Goal: Find specific page/section: Find specific page/section

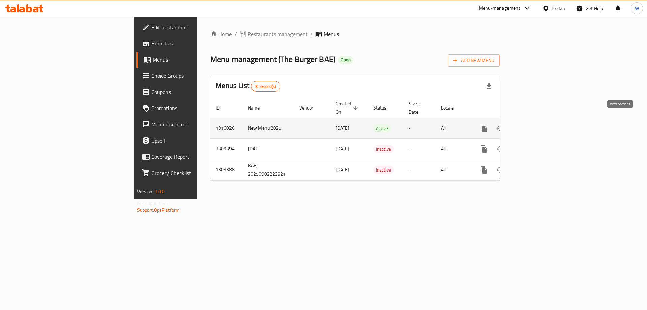
click at [541, 120] on link "enhanced table" at bounding box center [533, 128] width 16 height 16
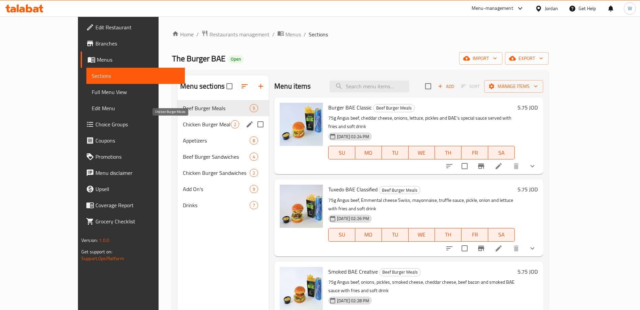
click at [183, 122] on span "Chicken Burger Meals" at bounding box center [207, 124] width 48 height 8
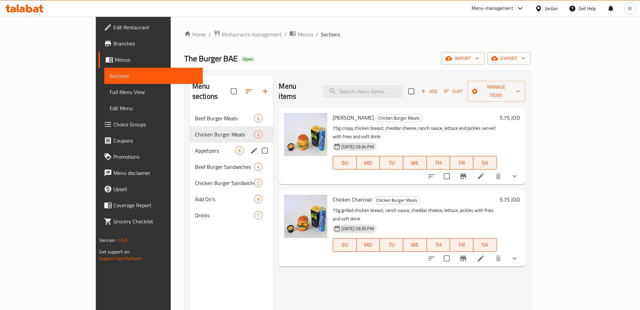
click at [195, 147] on span "Appetizers" at bounding box center [215, 151] width 40 height 8
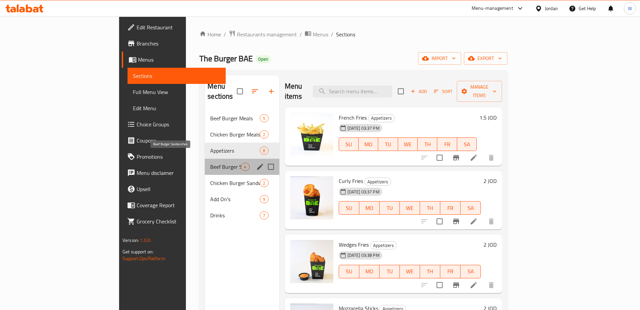
click at [210, 163] on span "Beef Burger Sandwiches" at bounding box center [225, 167] width 31 height 8
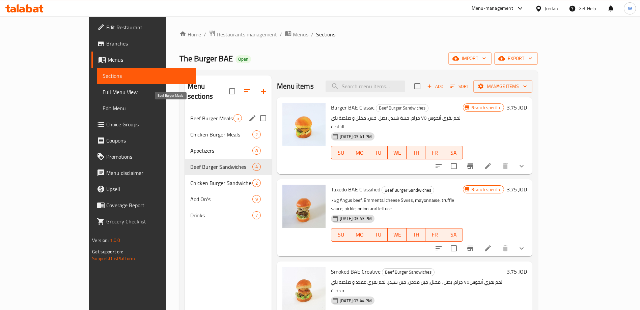
click at [190, 114] on span "Beef Burger Meals" at bounding box center [211, 118] width 43 height 8
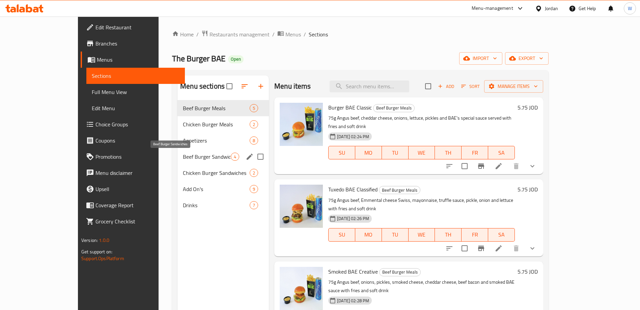
click at [183, 158] on span "Beef Burger Sandwiches" at bounding box center [207, 157] width 48 height 8
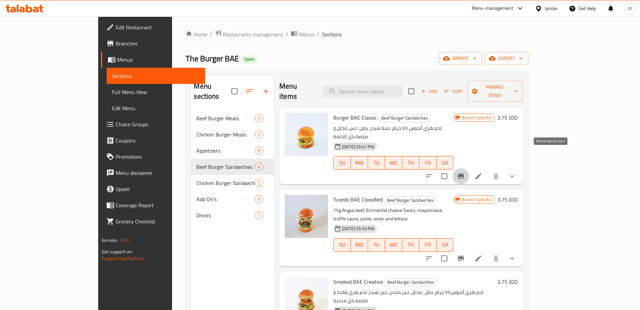
click at [465, 172] on icon "Branch-specific-item" at bounding box center [460, 176] width 8 height 8
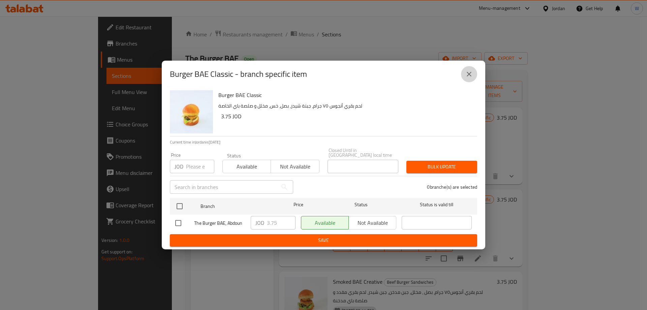
click at [470, 77] on icon "close" at bounding box center [469, 74] width 5 height 5
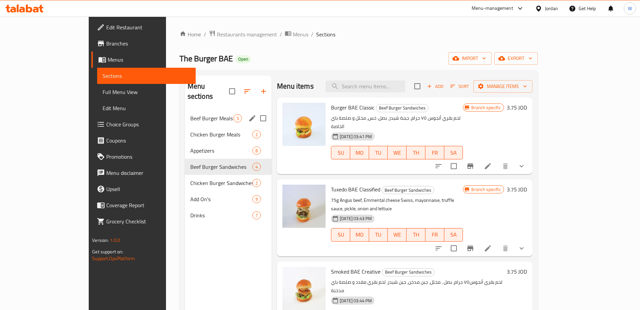
click at [190, 114] on span "Beef Burger Meals" at bounding box center [211, 118] width 43 height 8
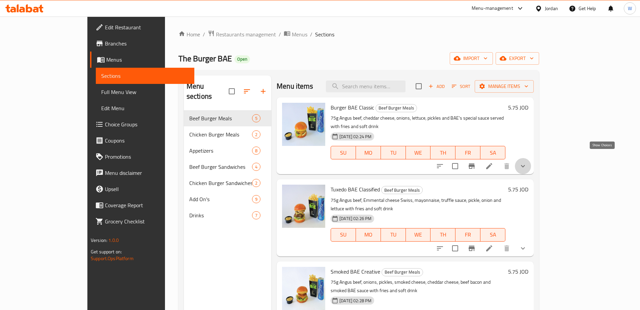
click at [525, 165] on icon "show more" at bounding box center [523, 166] width 4 height 2
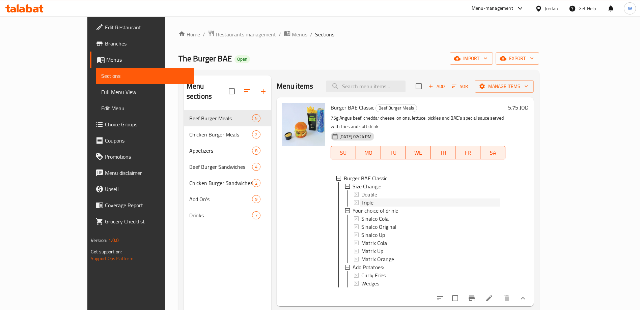
click at [389, 199] on div "Triple" at bounding box center [430, 203] width 139 height 8
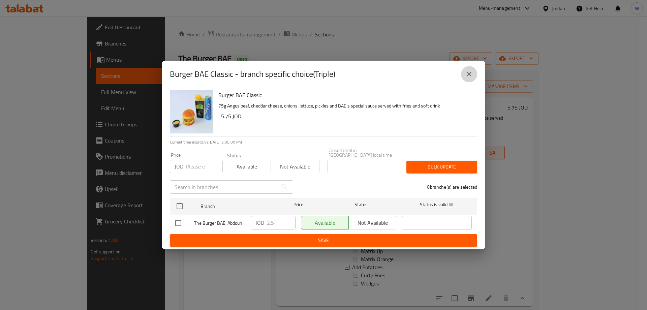
click at [466, 76] on icon "close" at bounding box center [469, 74] width 8 height 8
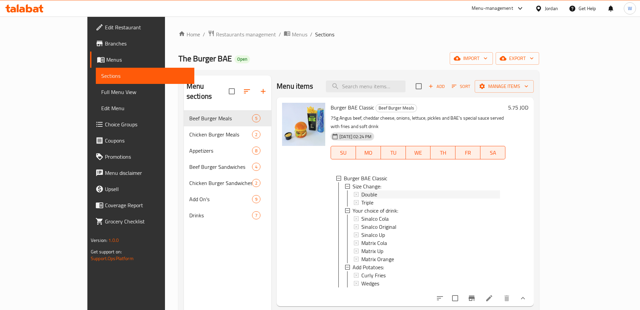
click at [361, 190] on span "Double" at bounding box center [369, 194] width 16 height 8
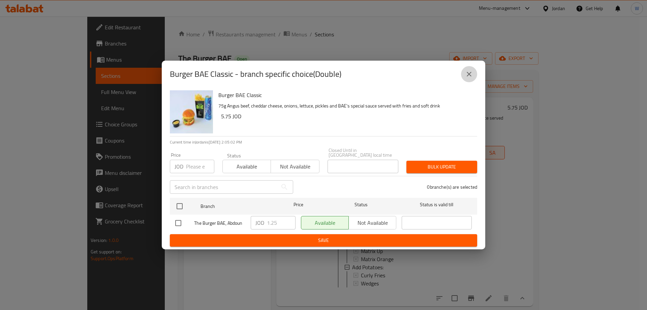
click at [473, 76] on button "close" at bounding box center [469, 74] width 16 height 16
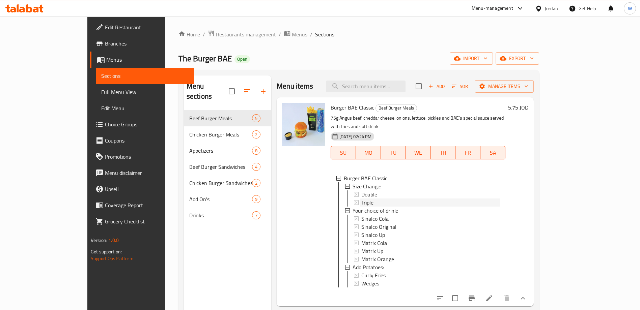
click at [361, 199] on span "Triple" at bounding box center [367, 203] width 12 height 8
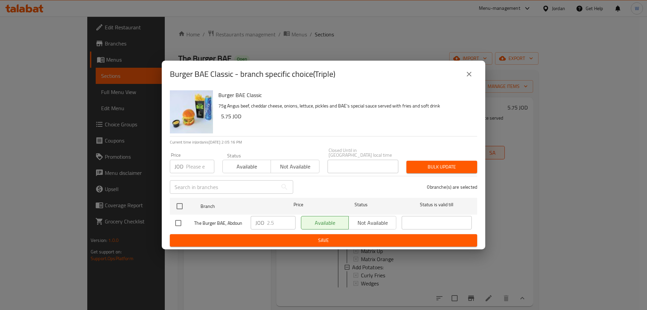
click at [468, 77] on icon "close" at bounding box center [469, 74] width 8 height 8
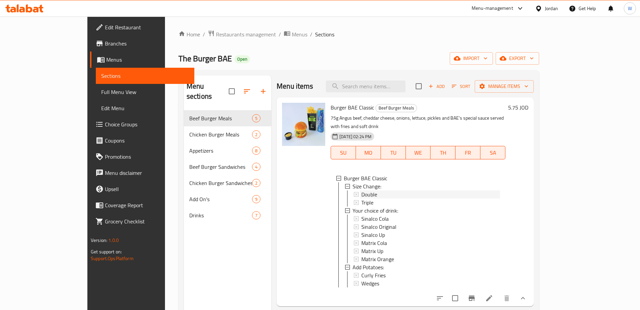
click at [361, 190] on span "Double" at bounding box center [369, 194] width 16 height 8
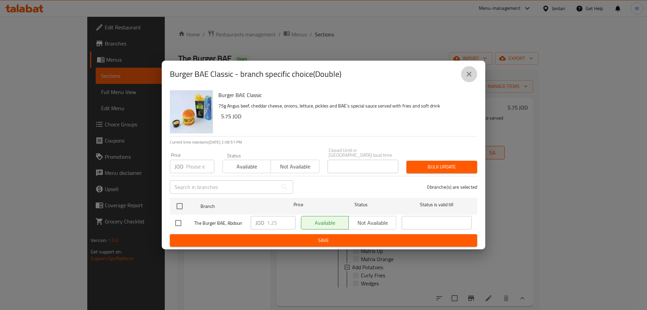
click at [467, 73] on icon "close" at bounding box center [469, 74] width 8 height 8
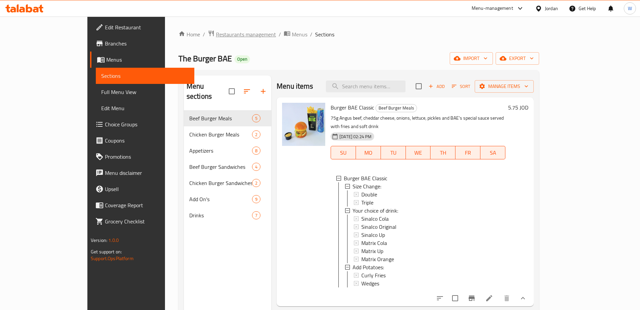
click at [216, 34] on span "Restaurants management" at bounding box center [246, 34] width 60 height 8
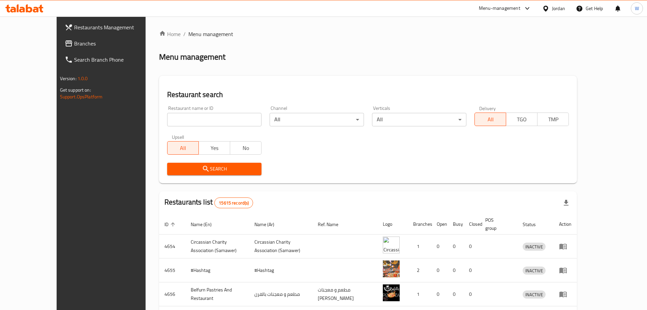
click at [194, 117] on div at bounding box center [323, 155] width 647 height 310
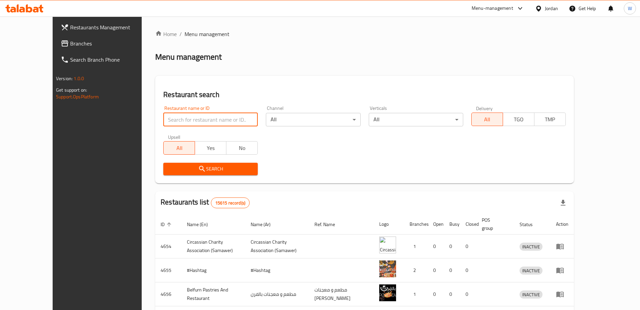
click at [183, 117] on input "search" at bounding box center [210, 119] width 94 height 13
paste input "معجنات ايوان"
type input "معجنات ايوان"
click button "Search" at bounding box center [210, 169] width 94 height 12
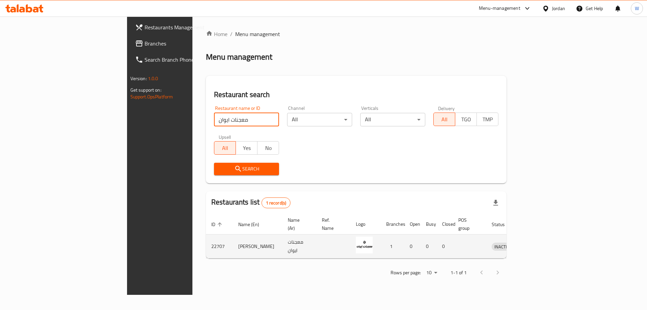
click at [233, 236] on td "Ewaan Pastries" at bounding box center [258, 247] width 50 height 24
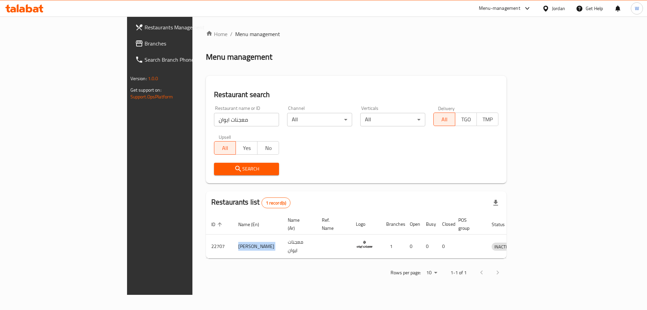
copy td "Ewaan Pastries"
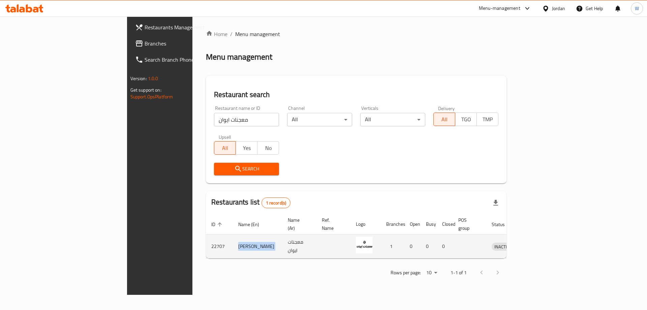
click at [536, 242] on icon "enhanced table" at bounding box center [532, 246] width 8 height 8
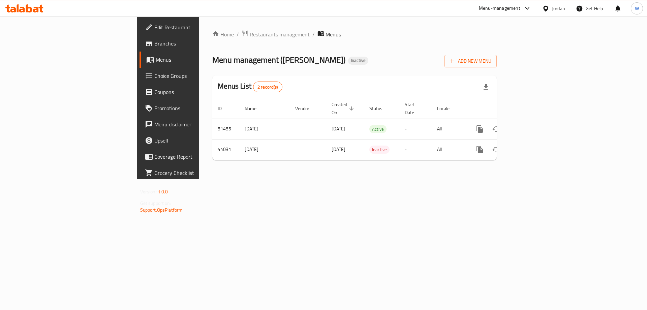
click at [250, 33] on span "Restaurants management" at bounding box center [280, 34] width 60 height 8
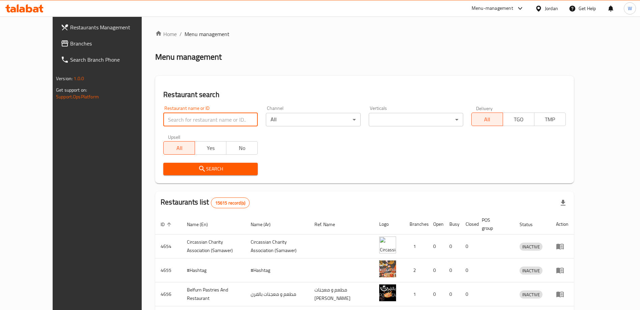
click at [170, 115] on input "search" at bounding box center [210, 119] width 94 height 13
click button "Search" at bounding box center [210, 169] width 94 height 12
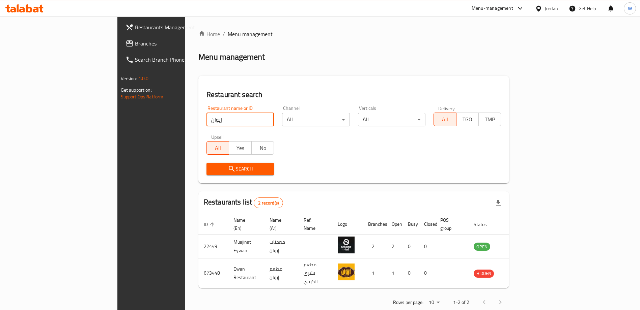
click at [344, 159] on div "Search" at bounding box center [353, 169] width 303 height 21
click at [206, 124] on input "إيوان" at bounding box center [239, 119] width 67 height 13
click at [287, 83] on div "Restaurant search Restaurant name or ID إيوان Restaurant name or ID Channel All…" at bounding box center [353, 130] width 311 height 108
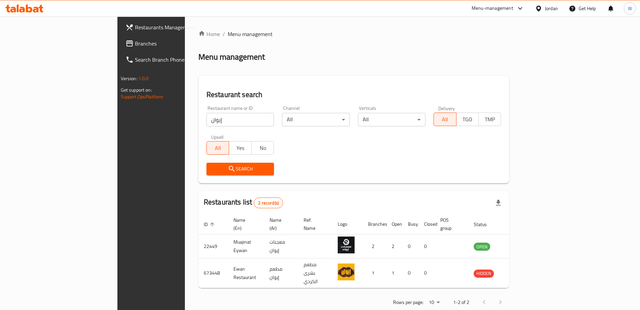
click at [206, 121] on input "إيوان" at bounding box center [239, 119] width 67 height 13
type input "bae"
click button "Search" at bounding box center [239, 169] width 67 height 12
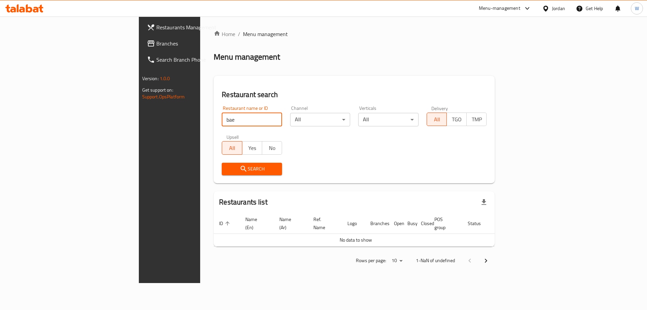
click at [227, 172] on span "Search" at bounding box center [252, 169] width 50 height 8
click at [375, 283] on div "Home / Menu management Menu management Restaurant search Restaurant name or ID …" at bounding box center [354, 150] width 308 height 267
click at [222, 116] on input "bae" at bounding box center [252, 119] width 60 height 13
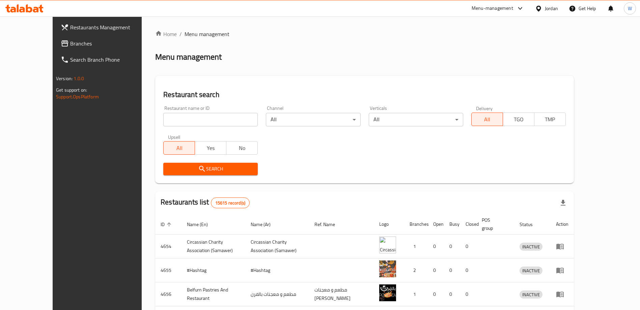
click at [191, 120] on input "search" at bounding box center [210, 119] width 94 height 13
type input "ل"
type input "burguncy"
click button "Search" at bounding box center [210, 169] width 94 height 12
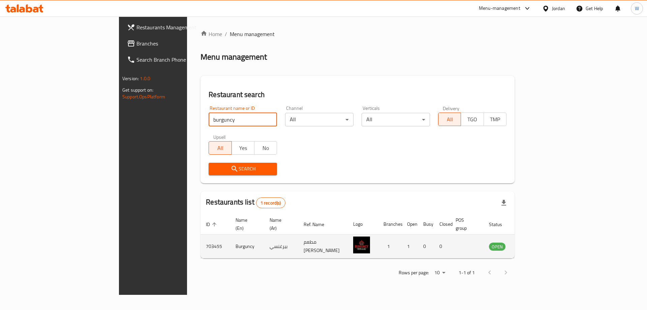
click at [230, 239] on td "Burguncy" at bounding box center [247, 247] width 34 height 24
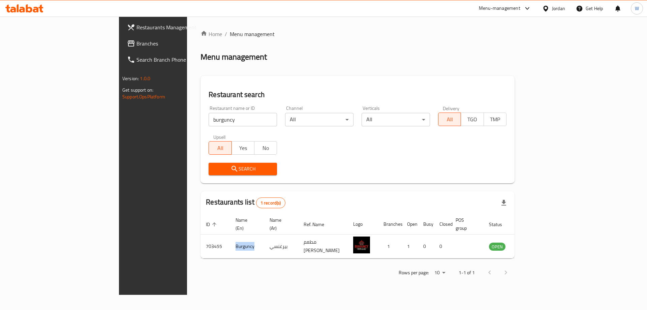
copy td "Burguncy"
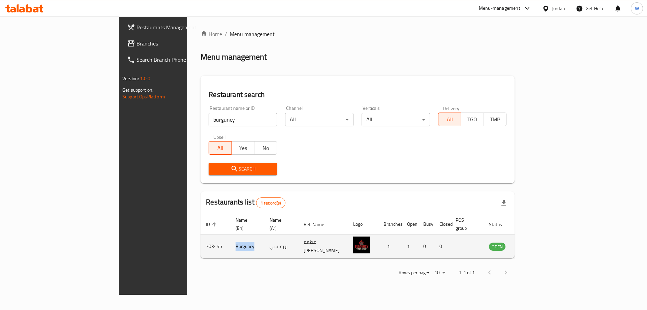
click at [532, 244] on icon "enhanced table" at bounding box center [528, 247] width 7 height 6
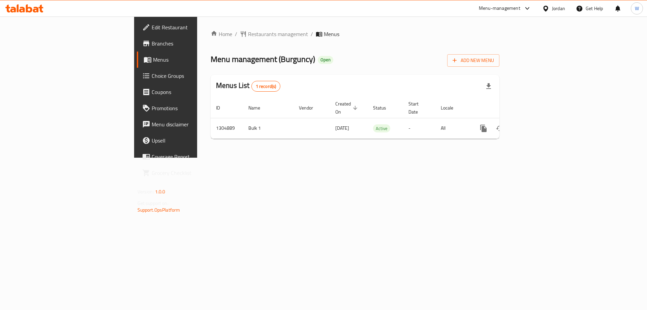
click at [137, 38] on link "Branches" at bounding box center [190, 43] width 106 height 16
